Goal: Navigation & Orientation: Find specific page/section

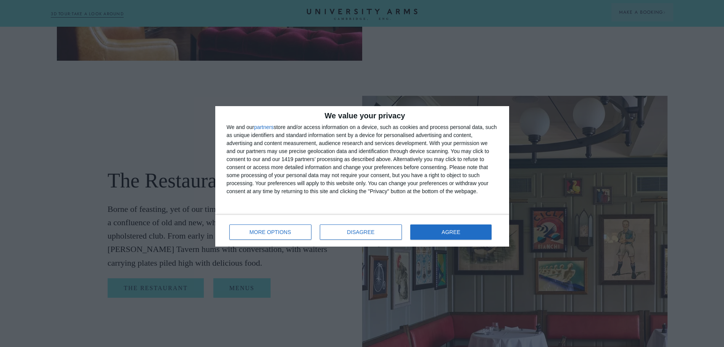
scroll to position [840, 0]
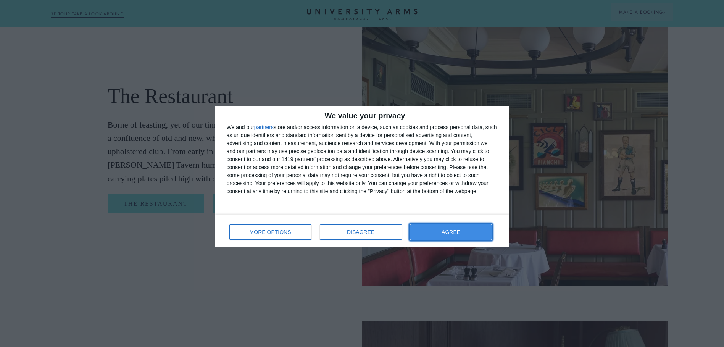
click at [466, 233] on button "AGREE" at bounding box center [451, 231] width 82 height 15
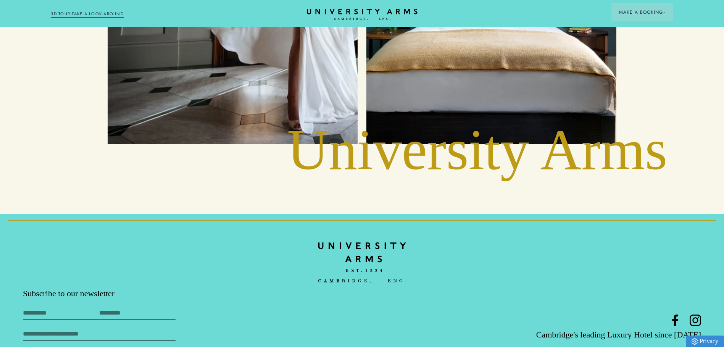
scroll to position [3608, 0]
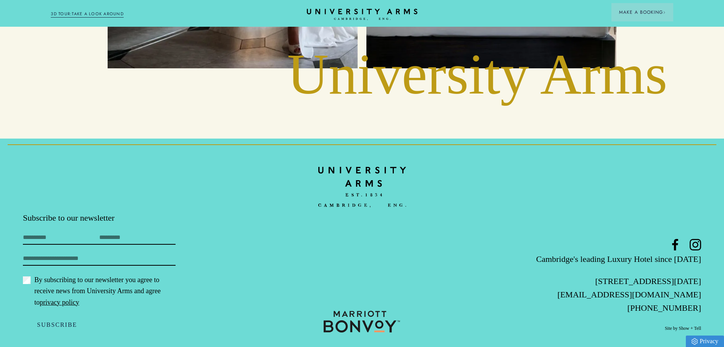
click at [380, 177] on img at bounding box center [362, 186] width 88 height 51
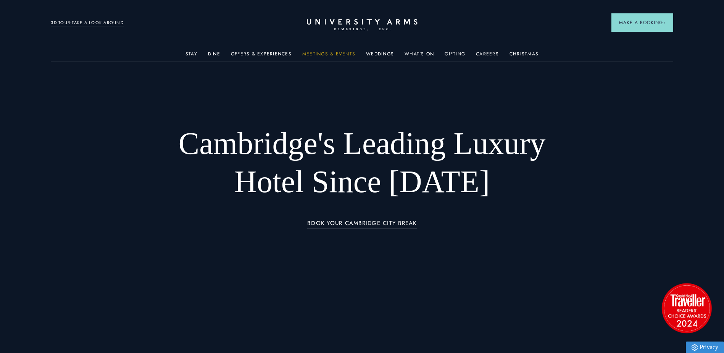
click at [344, 53] on link "Meetings & Events" at bounding box center [328, 56] width 53 height 10
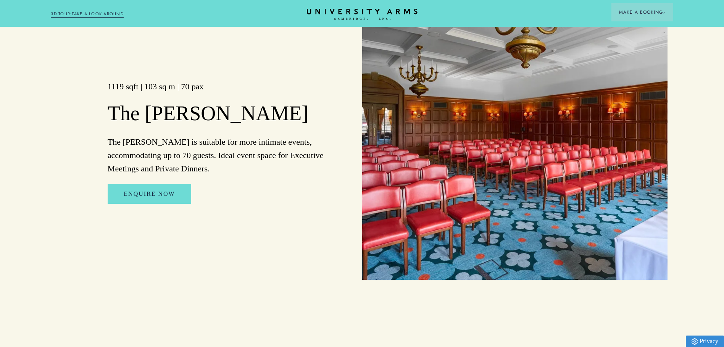
scroll to position [1565, 0]
